Goal: Entertainment & Leisure: Consume media (video, audio)

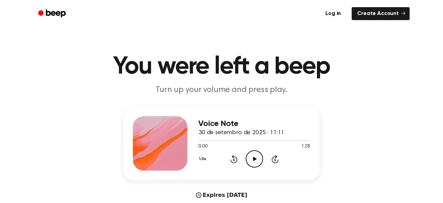
click at [257, 155] on icon "Play Audio" at bounding box center [254, 158] width 17 height 17
click at [254, 158] on icon at bounding box center [255, 159] width 4 height 4
click at [250, 157] on icon "Pause Audio" at bounding box center [254, 158] width 17 height 17
click at [254, 157] on icon "Play Audio" at bounding box center [254, 158] width 17 height 17
click at [257, 153] on icon "Play Audio" at bounding box center [254, 158] width 17 height 17
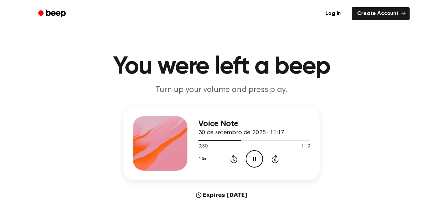
click at [260, 160] on icon "Pause Audio" at bounding box center [254, 158] width 17 height 17
